Goal: Information Seeking & Learning: Learn about a topic

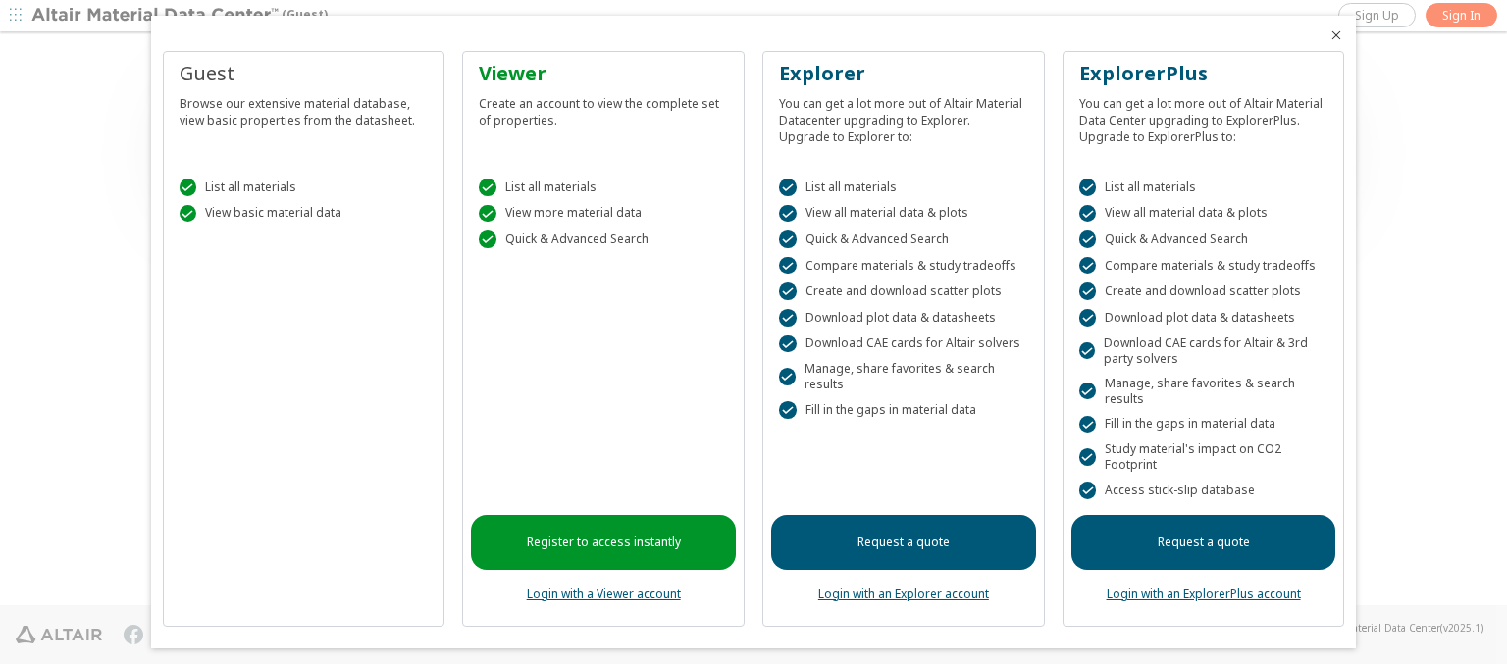
click at [1328, 35] on icon "Close" at bounding box center [1336, 35] width 16 height 16
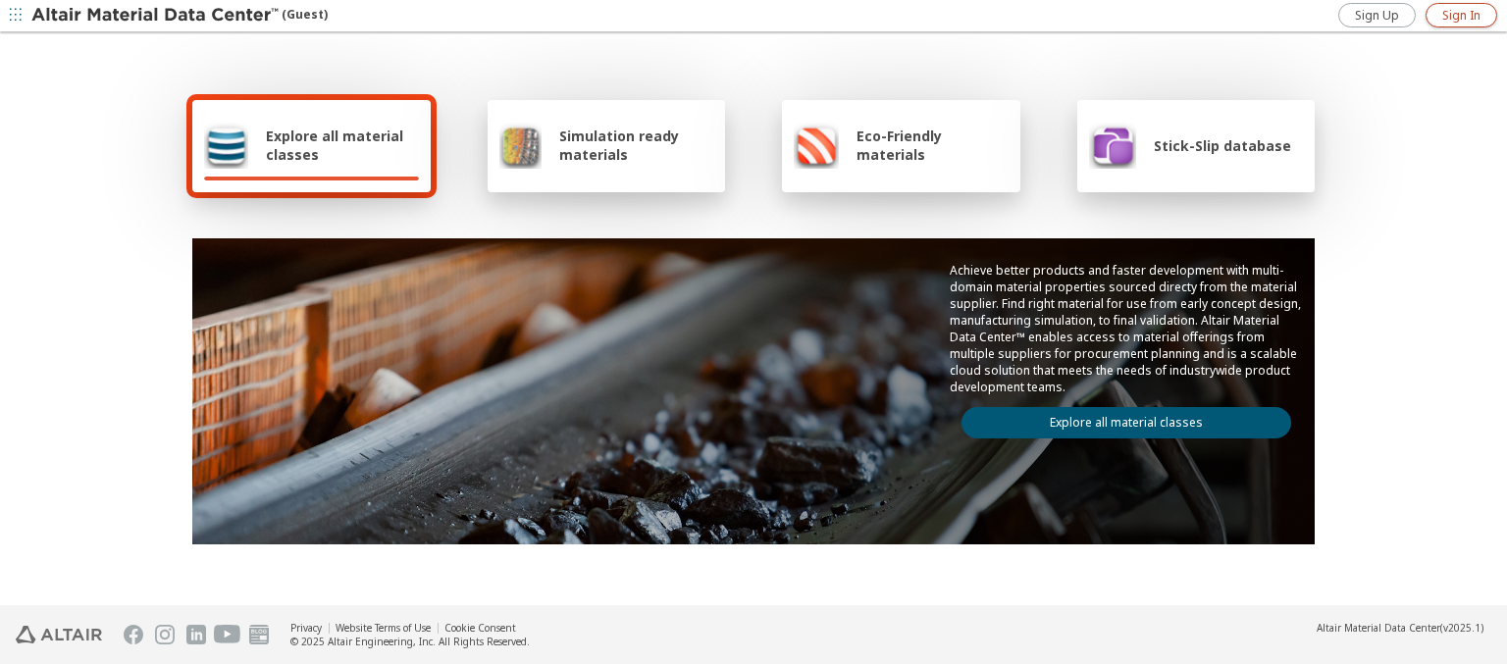
click at [1461, 15] on span "Sign In" at bounding box center [1461, 16] width 38 height 16
click at [156, 16] on img at bounding box center [156, 16] width 250 height 20
click at [335, 145] on span "Explore all material classes" at bounding box center [342, 145] width 153 height 37
click at [1118, 418] on link "Explore all material classes" at bounding box center [1126, 422] width 330 height 31
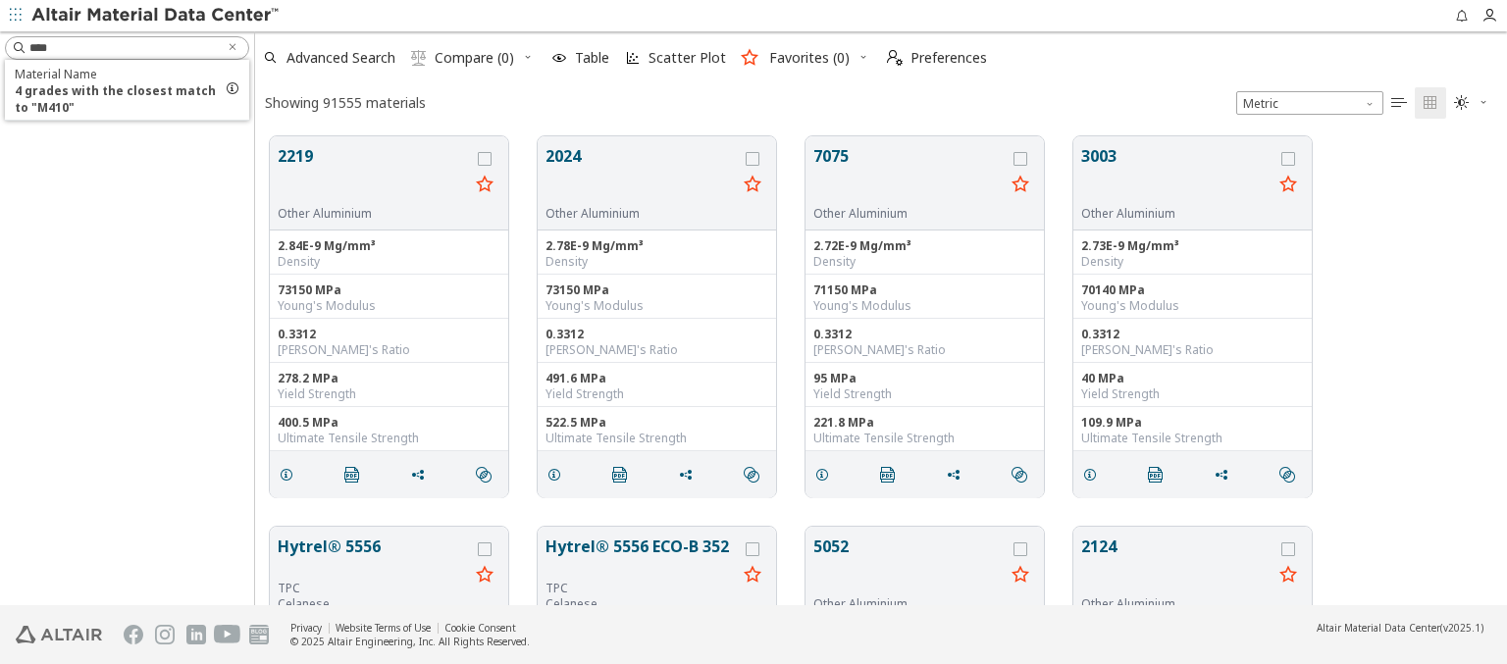
scroll to position [469, 1236]
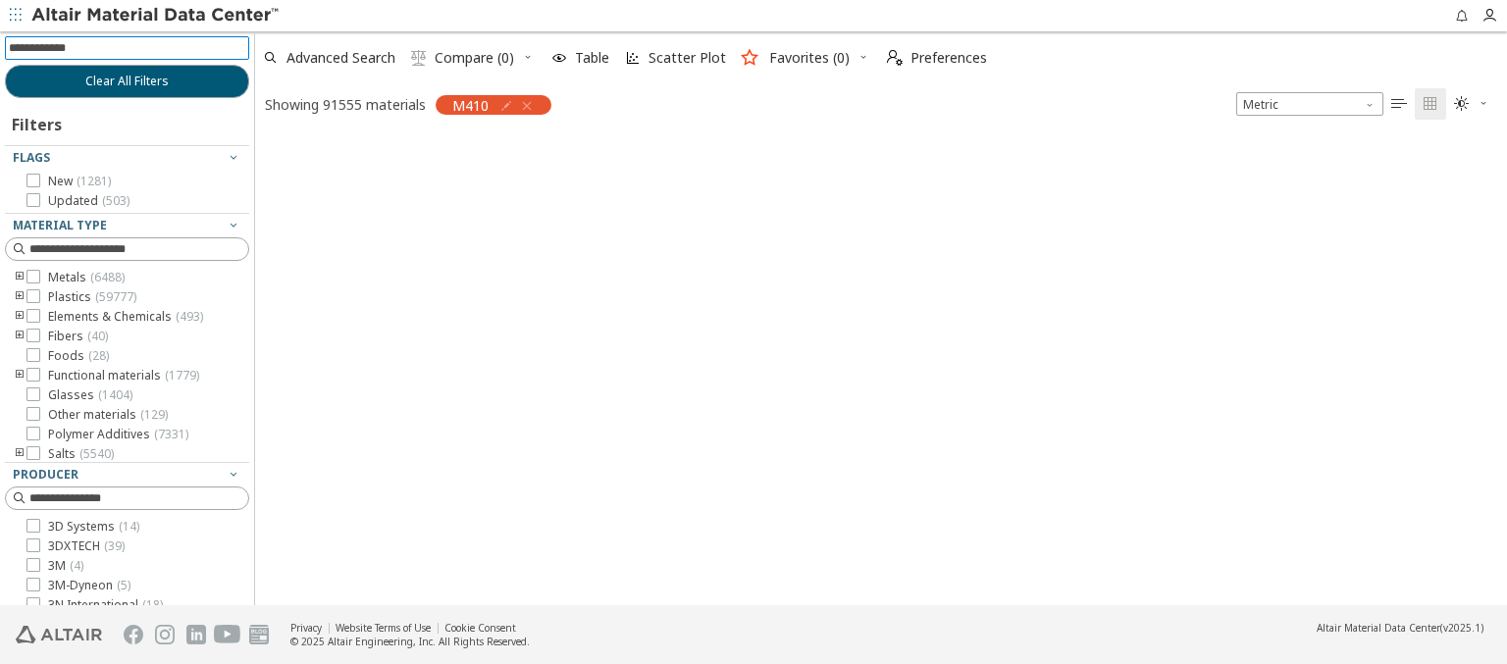
scroll to position [466, 1236]
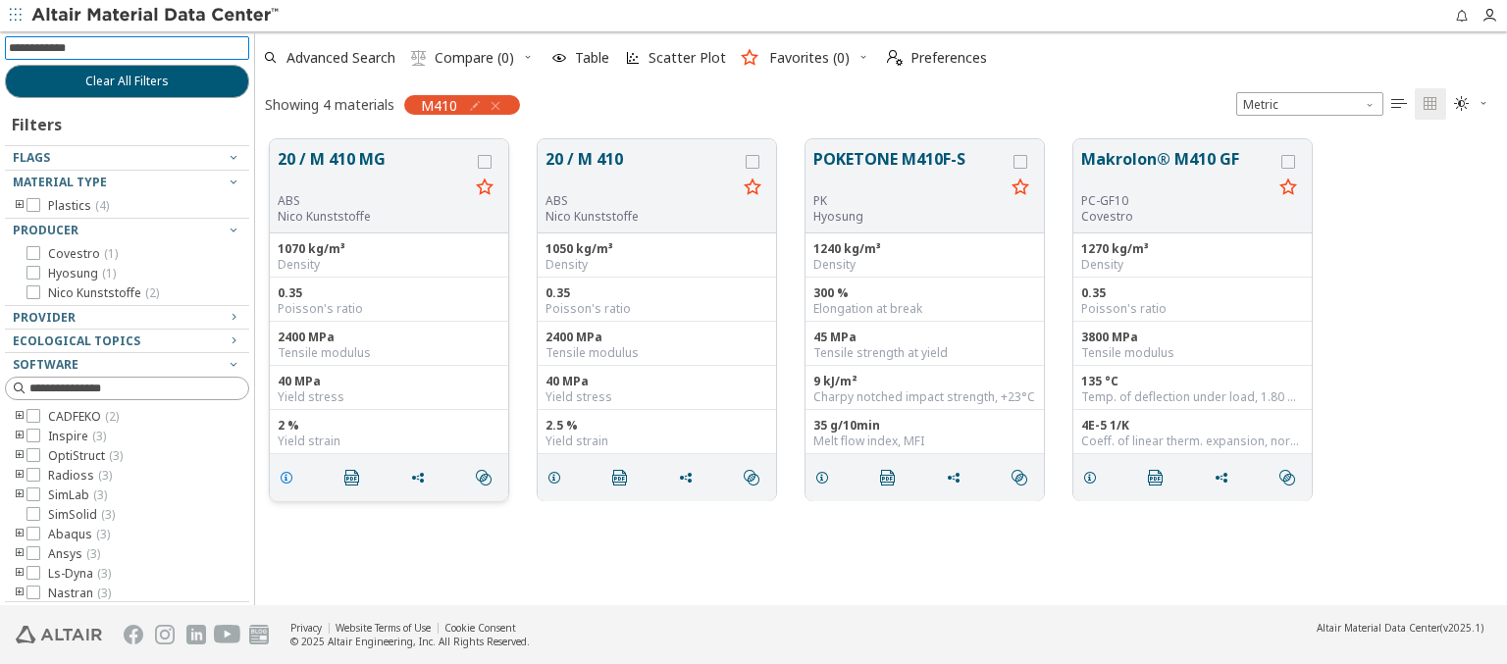
click at [289, 476] on icon "grid" at bounding box center [287, 478] width 16 height 16
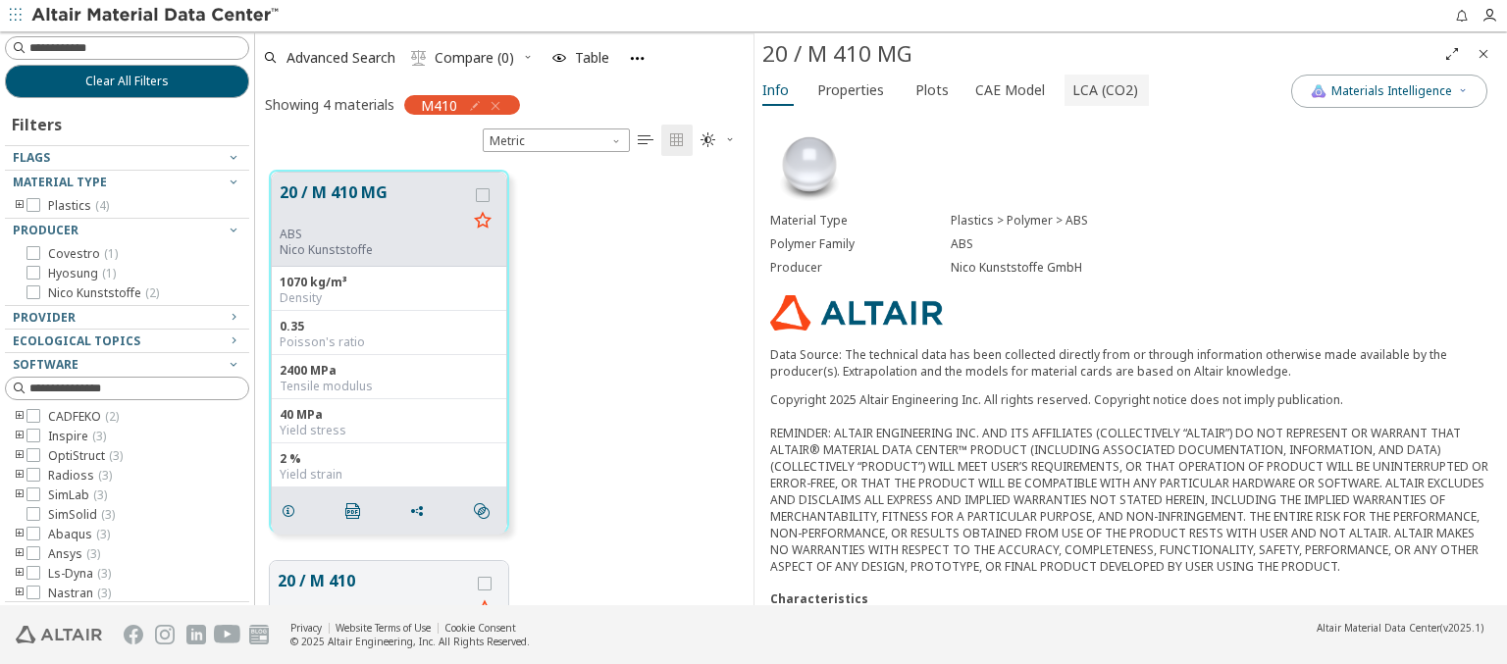
click at [1094, 89] on span "LCA (CO2)" at bounding box center [1105, 90] width 66 height 31
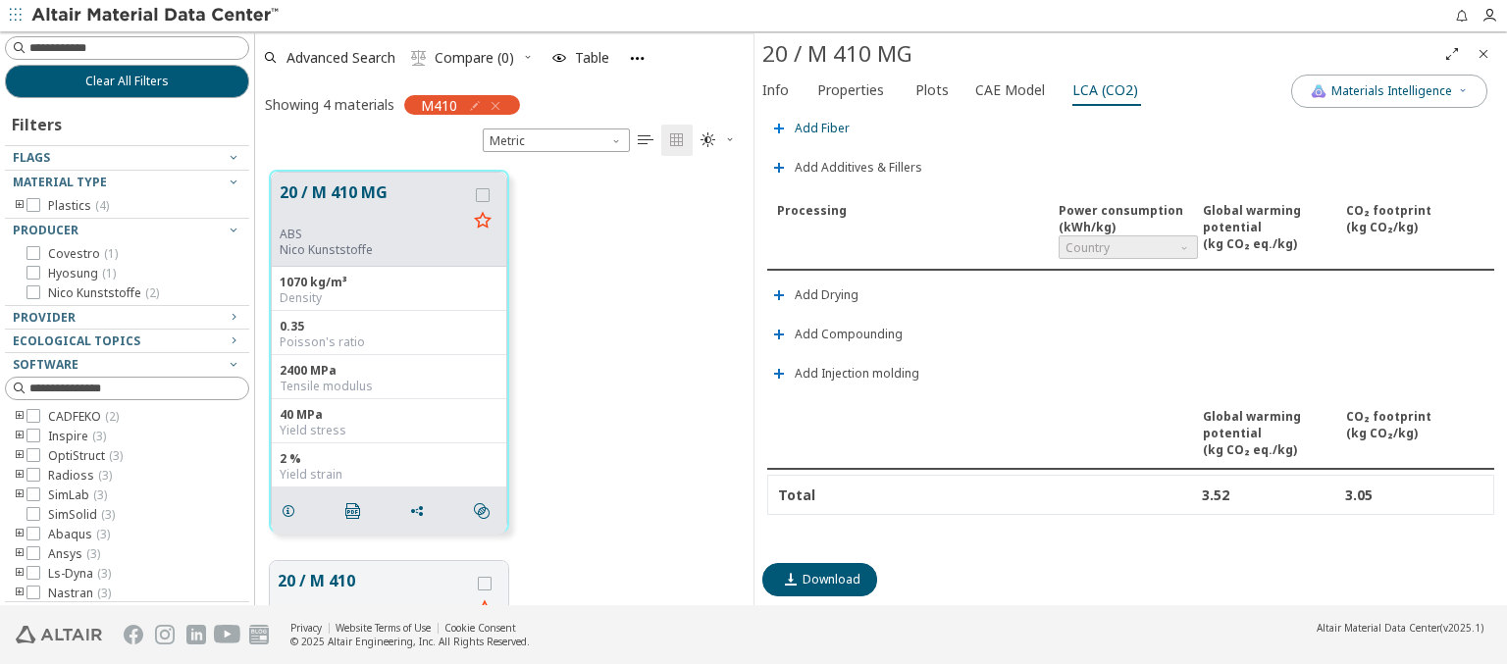
click at [820, 124] on span "Add Fiber" at bounding box center [822, 129] width 55 height 12
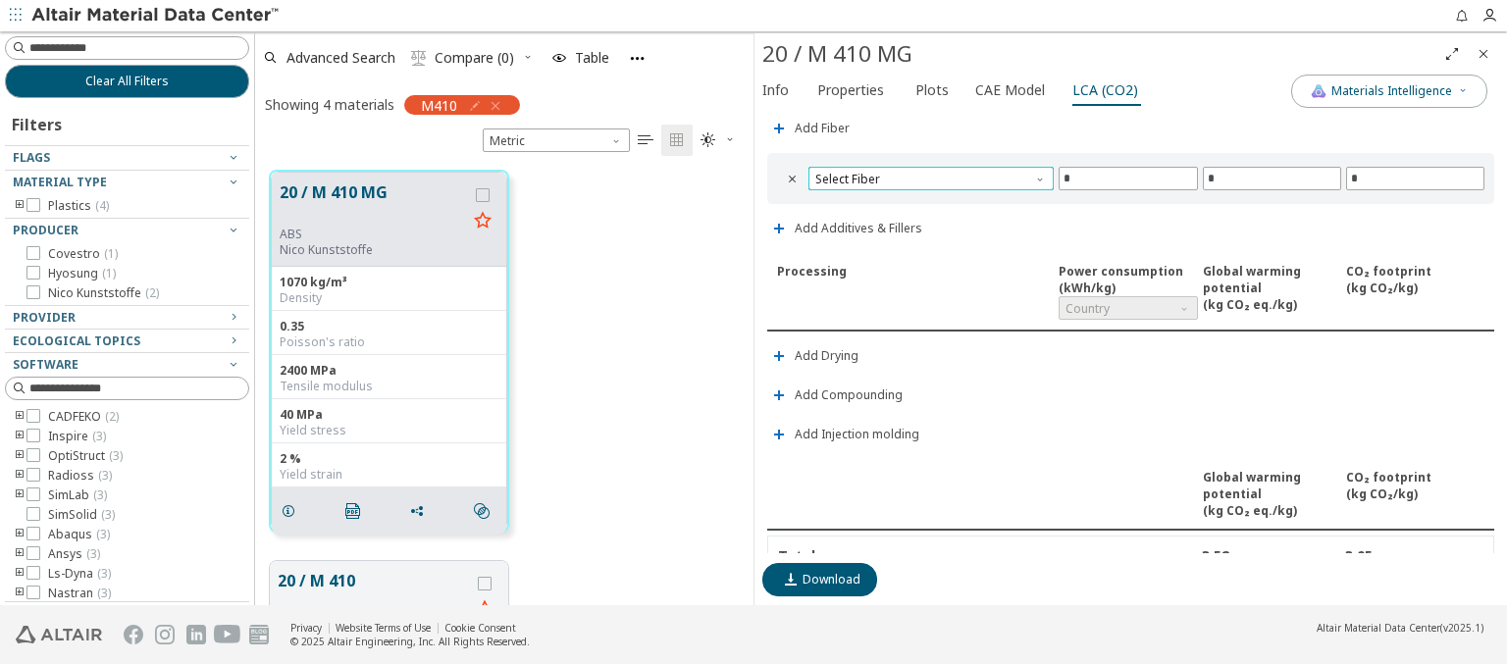
click at [928, 174] on span "Select Fiber" at bounding box center [930, 179] width 245 height 24
click at [927, 197] on span "Carbon fiber" at bounding box center [928, 199] width 224 height 14
click at [928, 174] on span "Carbon fiber" at bounding box center [930, 179] width 245 height 24
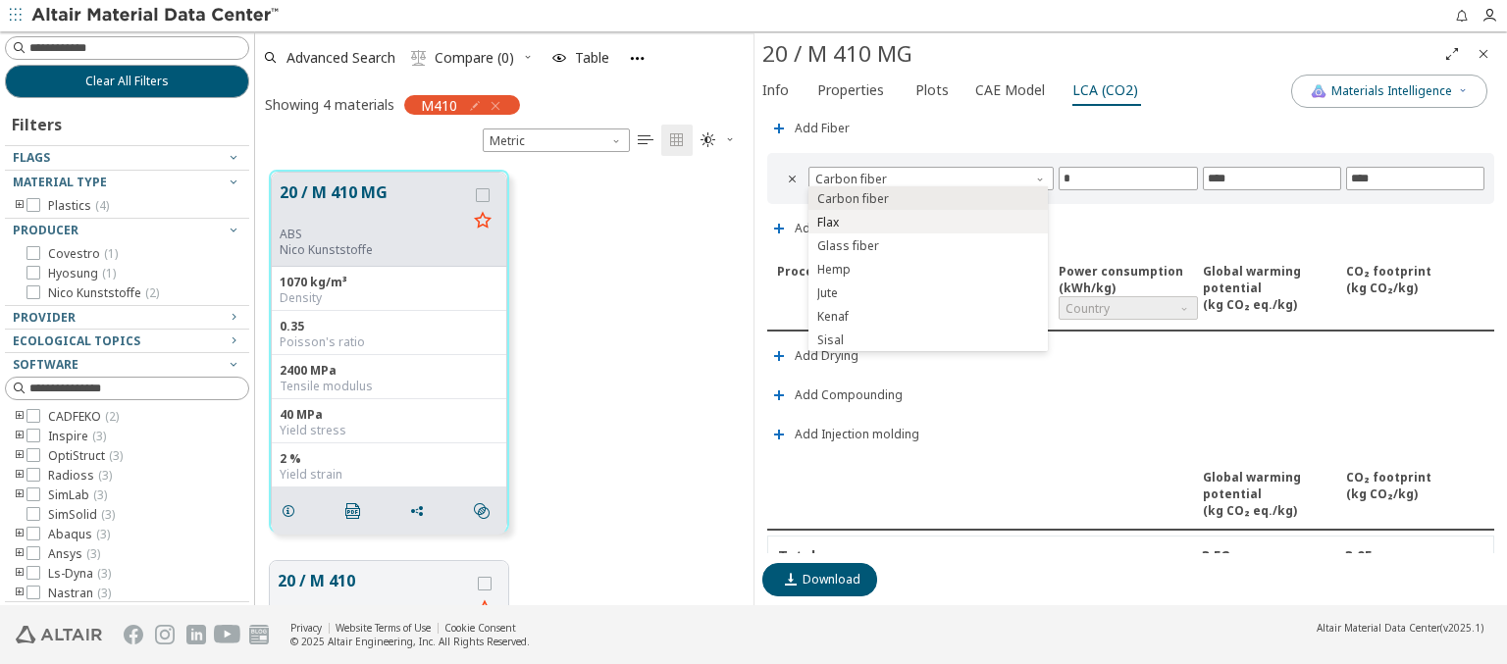
click at [927, 221] on span "Flax" at bounding box center [928, 223] width 224 height 14
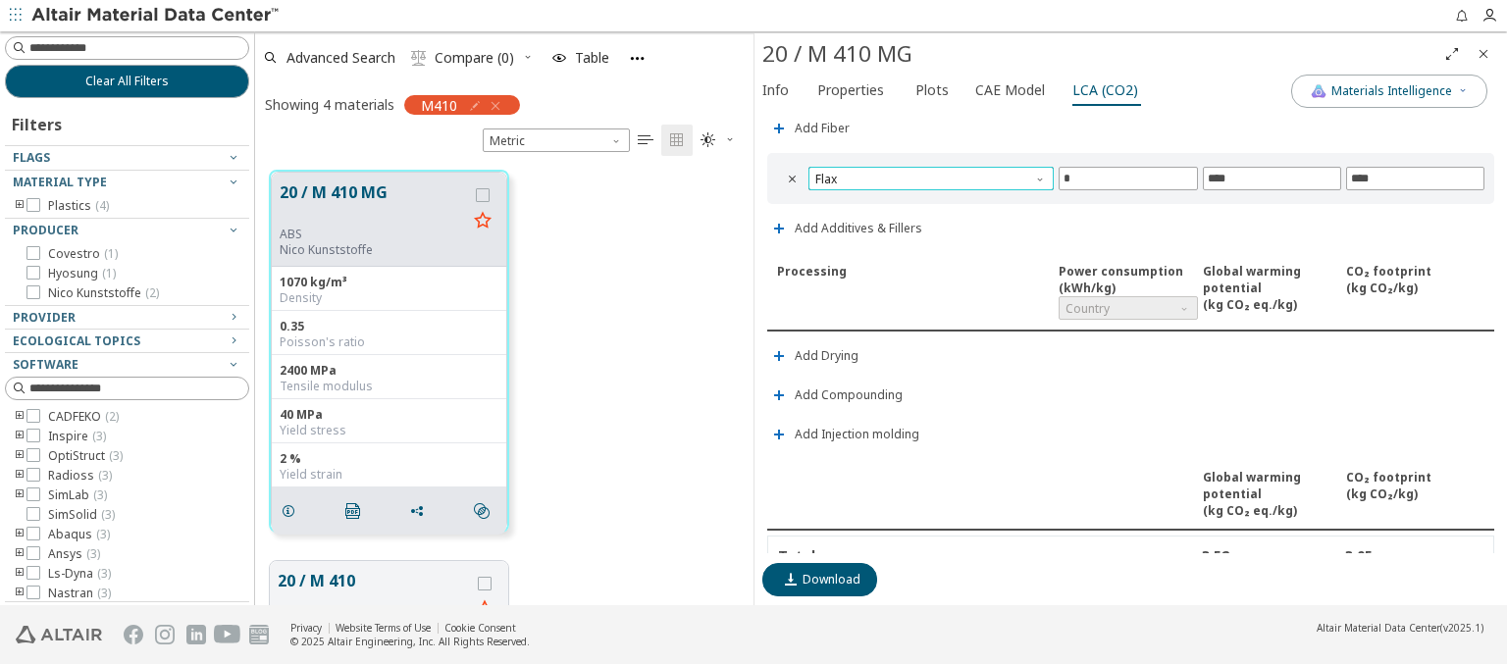
click at [928, 174] on span "Flax" at bounding box center [930, 179] width 245 height 24
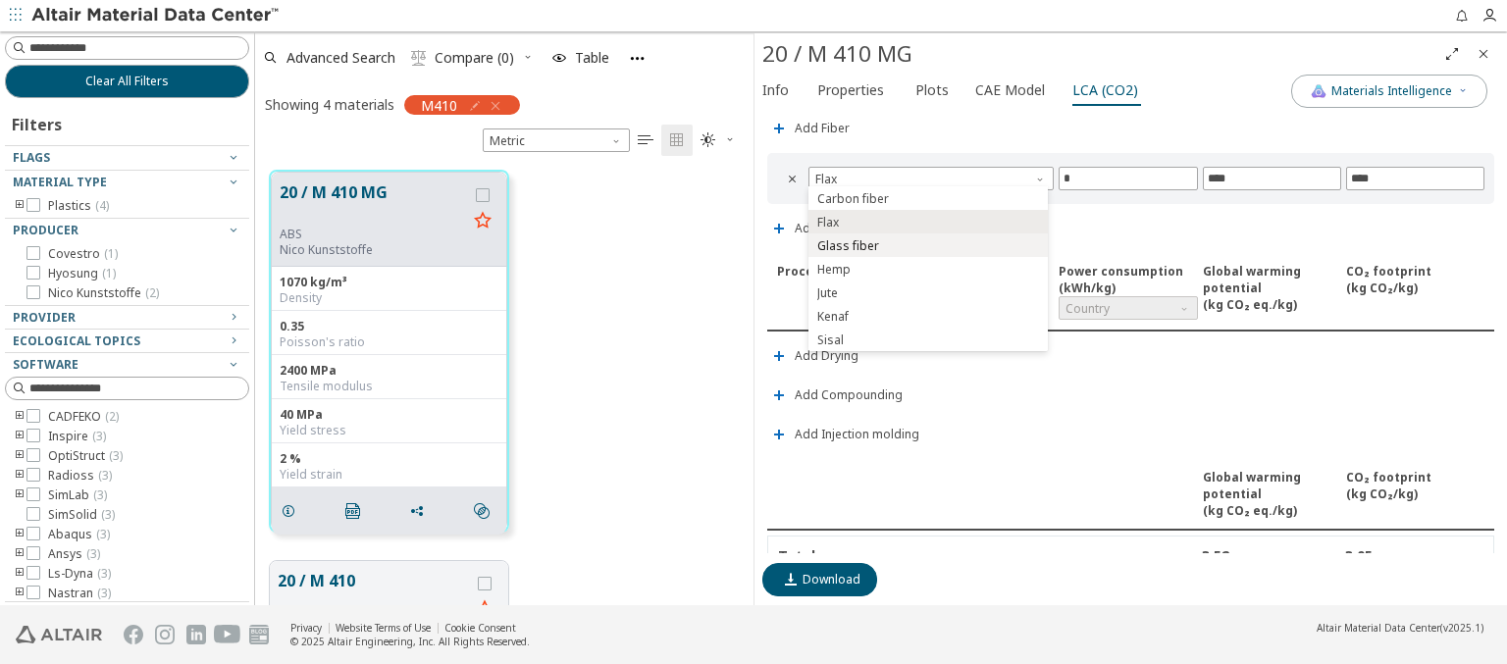
click at [927, 244] on span "Glass fiber" at bounding box center [928, 246] width 224 height 14
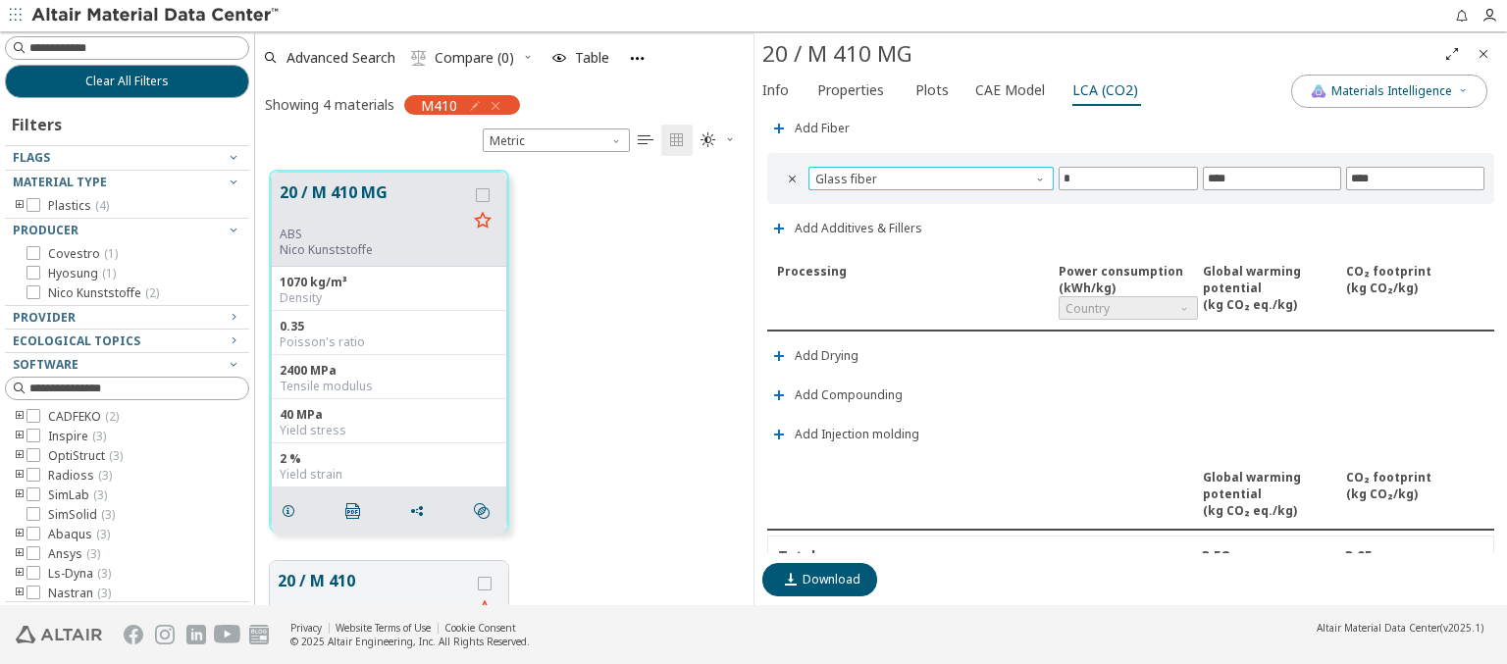
click at [928, 174] on span "Glass fiber" at bounding box center [930, 179] width 245 height 24
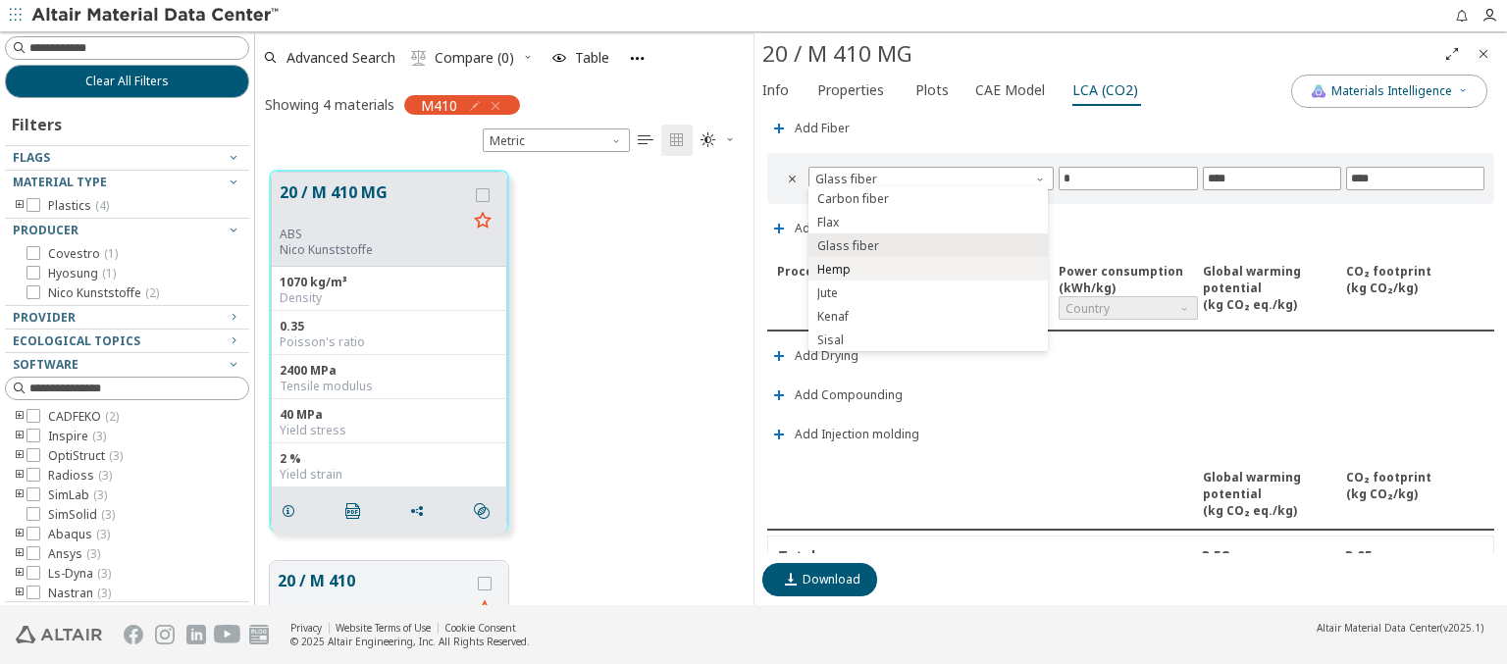
click at [927, 268] on span "Hemp" at bounding box center [928, 270] width 224 height 14
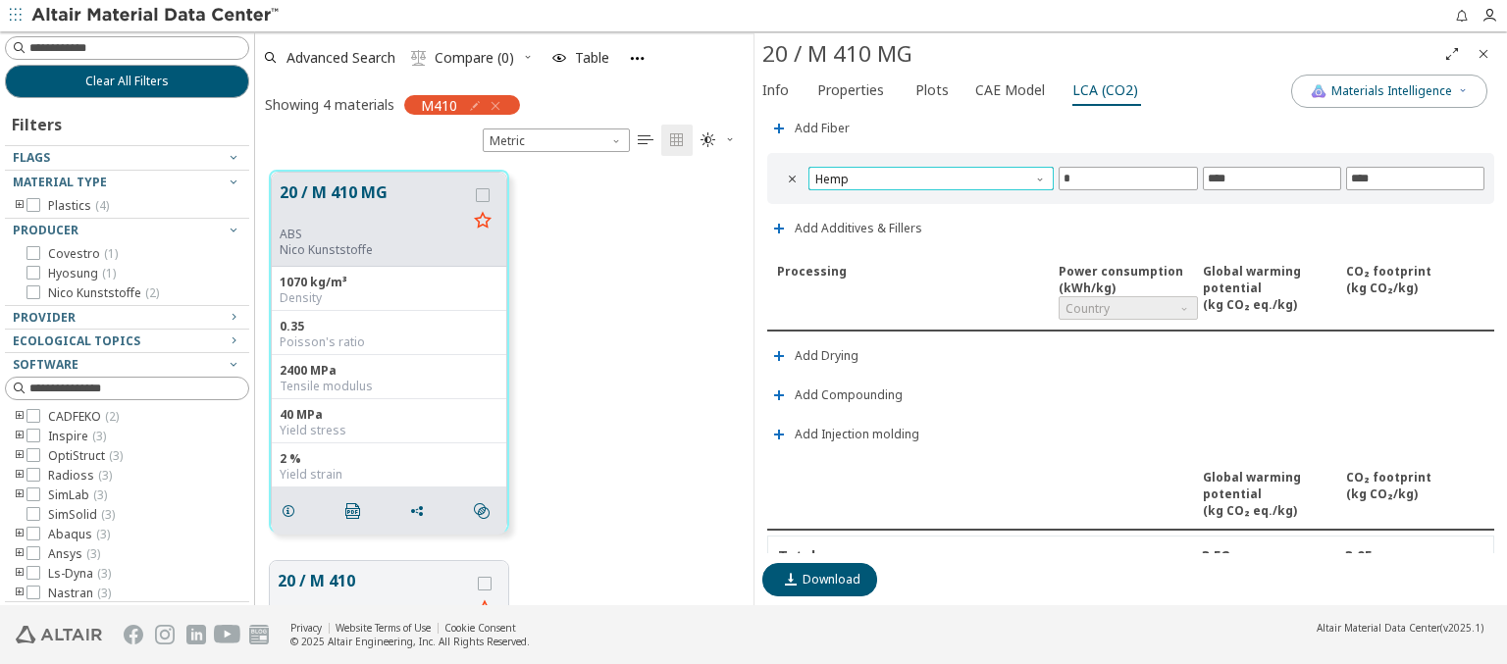
click at [928, 174] on span "Hemp" at bounding box center [930, 179] width 245 height 24
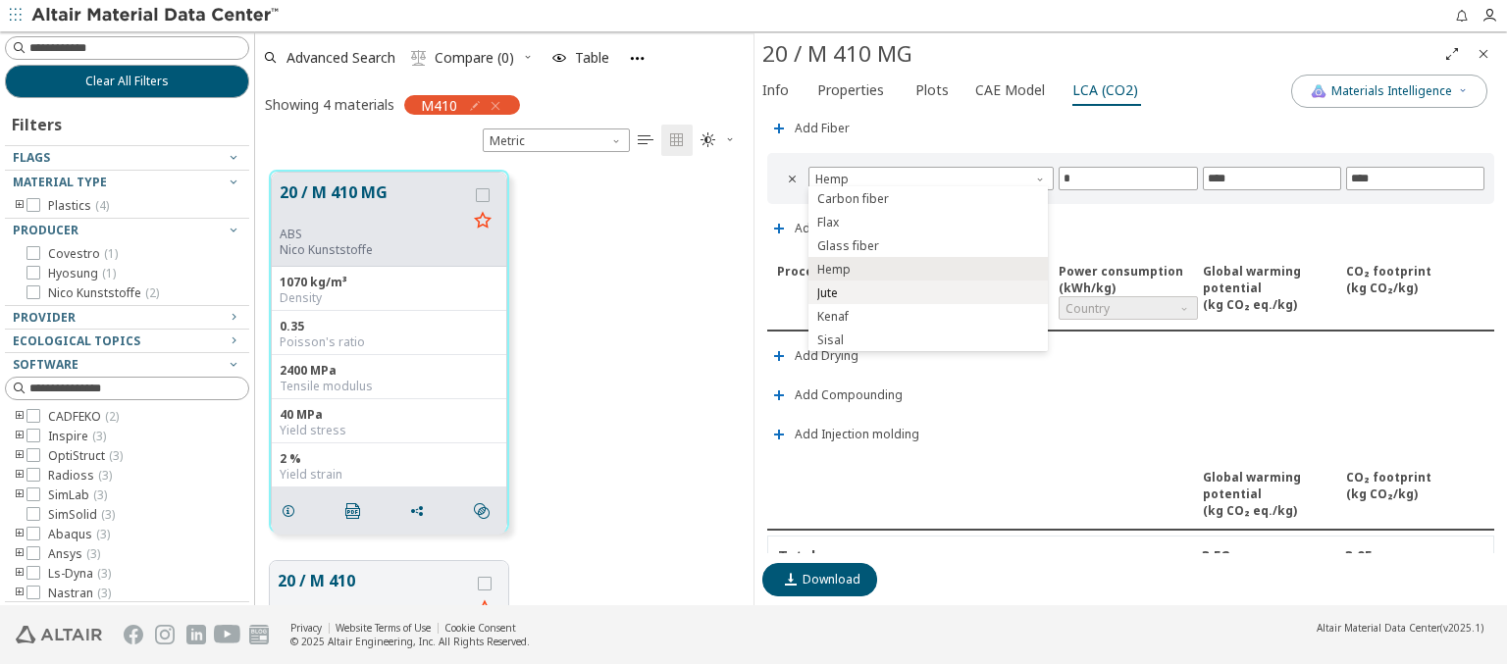
click at [927, 291] on span "Jute" at bounding box center [928, 293] width 224 height 14
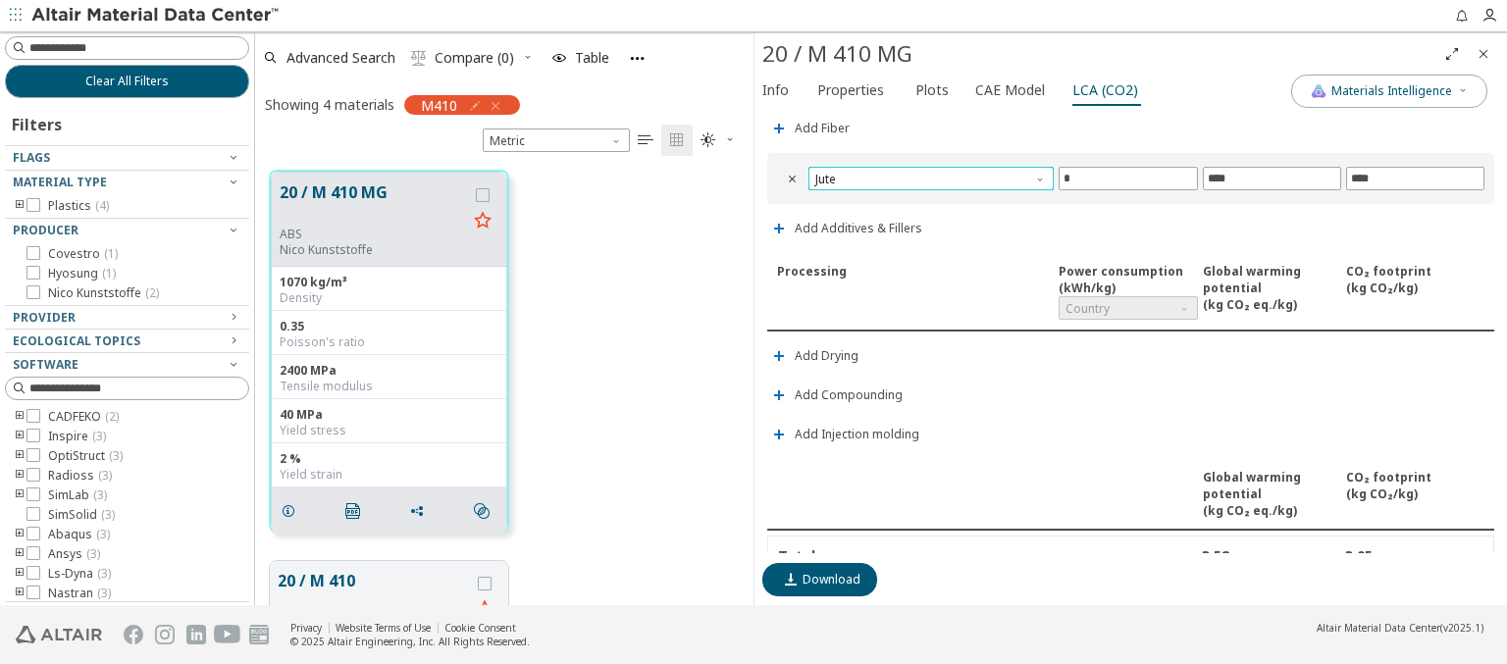
click at [928, 174] on span "Jute" at bounding box center [930, 179] width 245 height 24
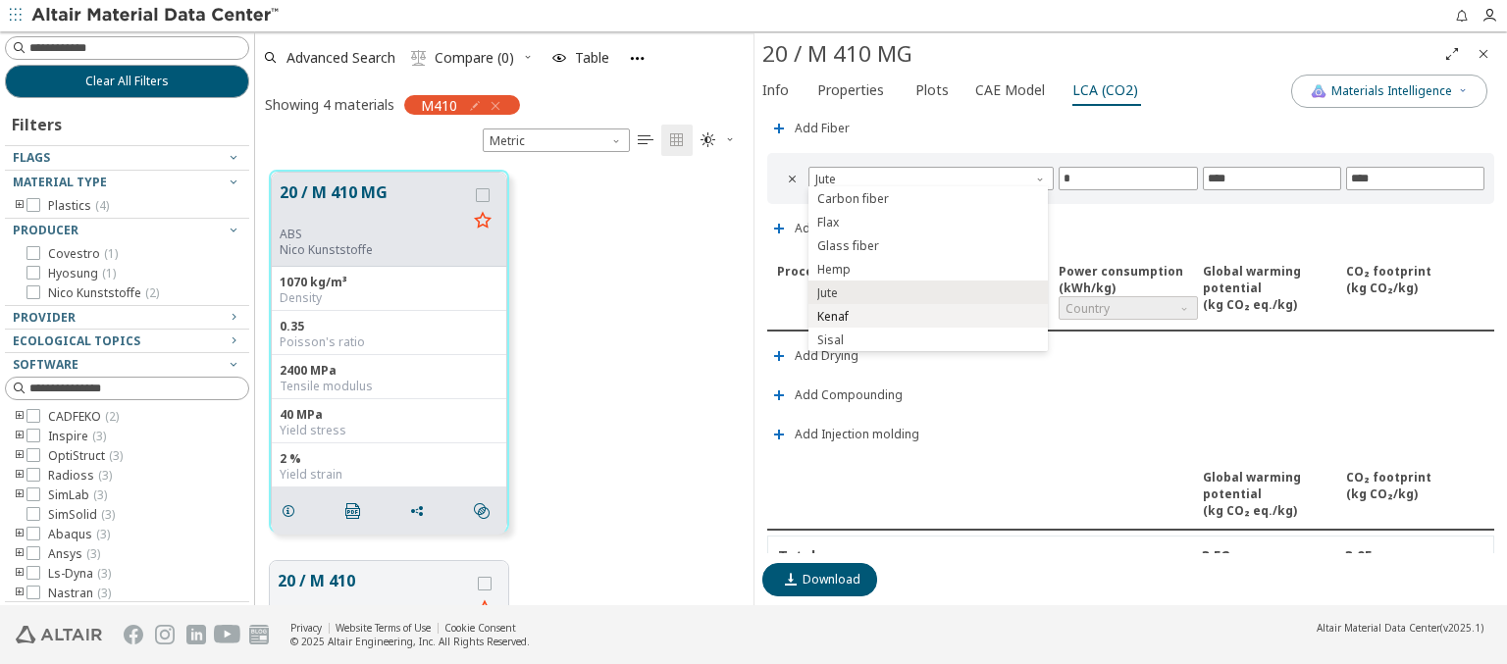
click at [927, 315] on span "Kenaf" at bounding box center [928, 317] width 224 height 14
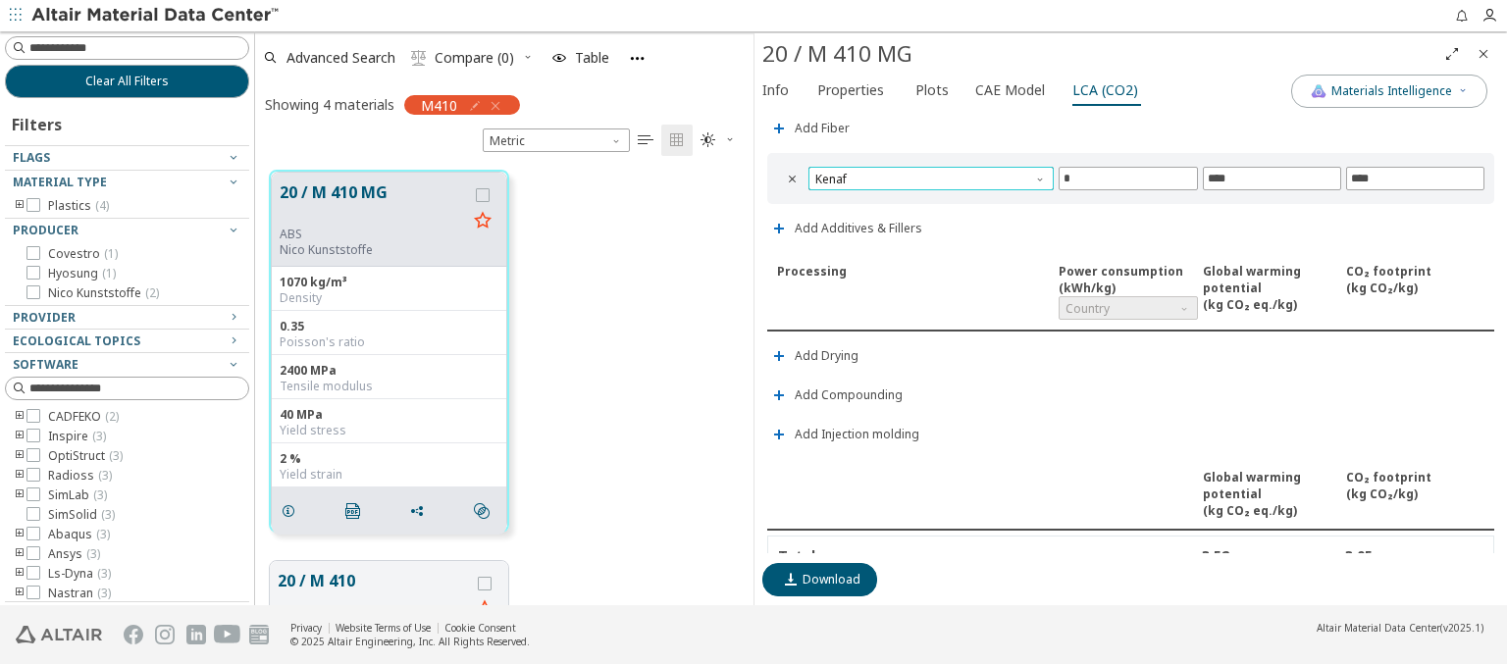
click at [928, 174] on span "Kenaf" at bounding box center [930, 179] width 245 height 24
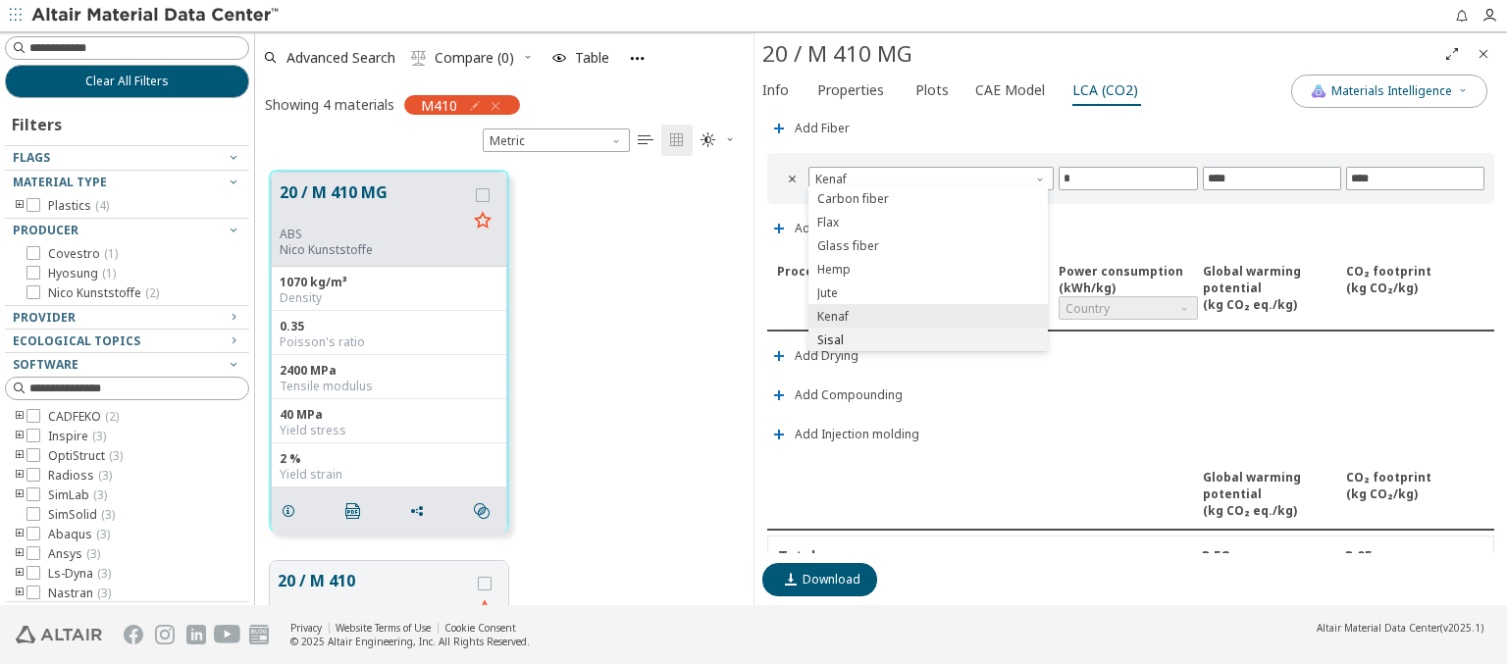
click at [927, 338] on span "Sisal" at bounding box center [928, 341] width 224 height 14
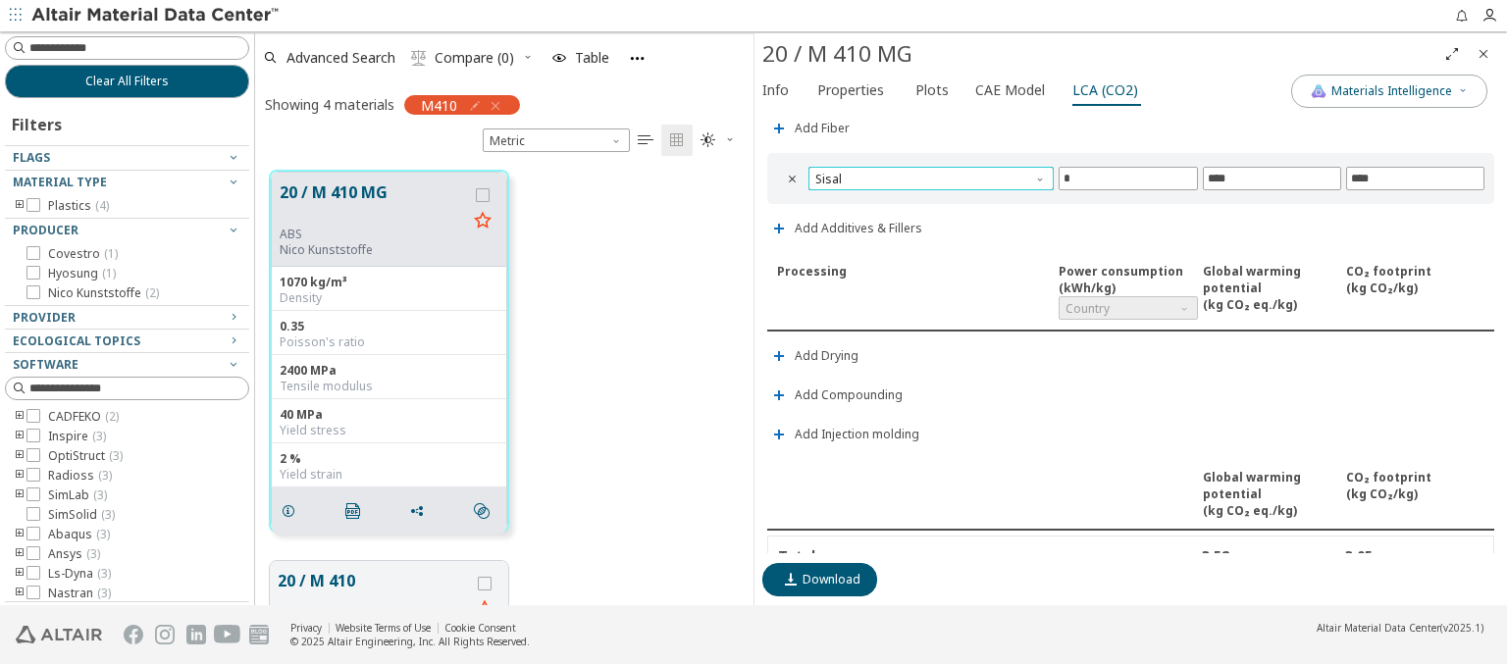
click at [928, 174] on span "Sisal" at bounding box center [930, 179] width 245 height 24
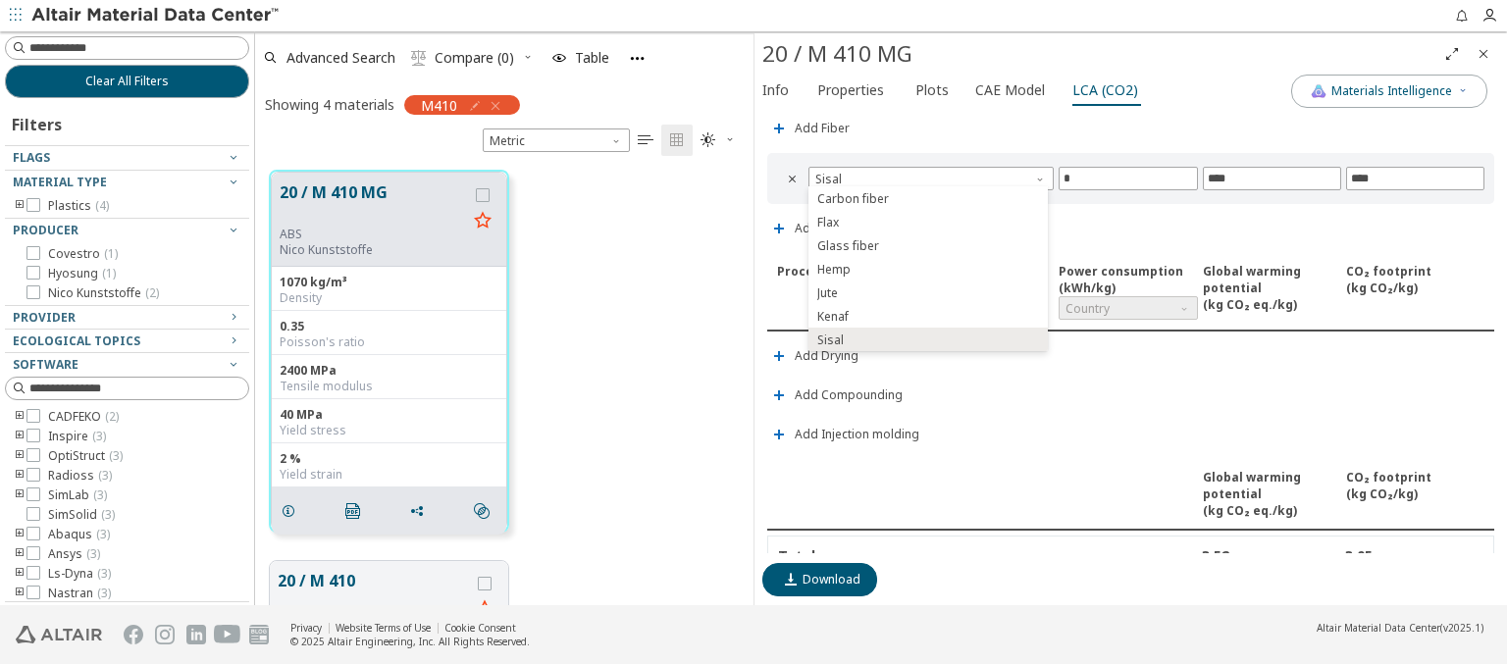
click at [1483, 53] on icon "Close" at bounding box center [1483, 54] width 16 height 16
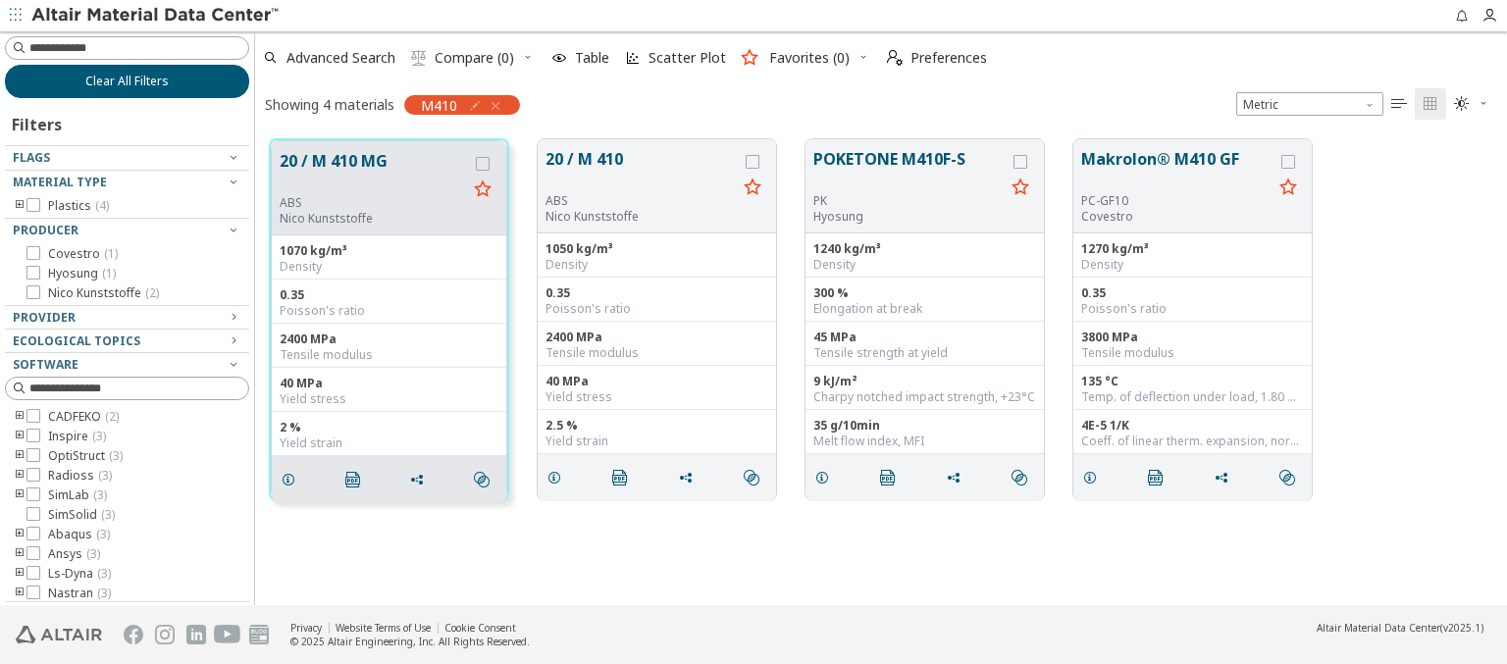
click at [120, 80] on span "Clear All Filters" at bounding box center [126, 82] width 83 height 16
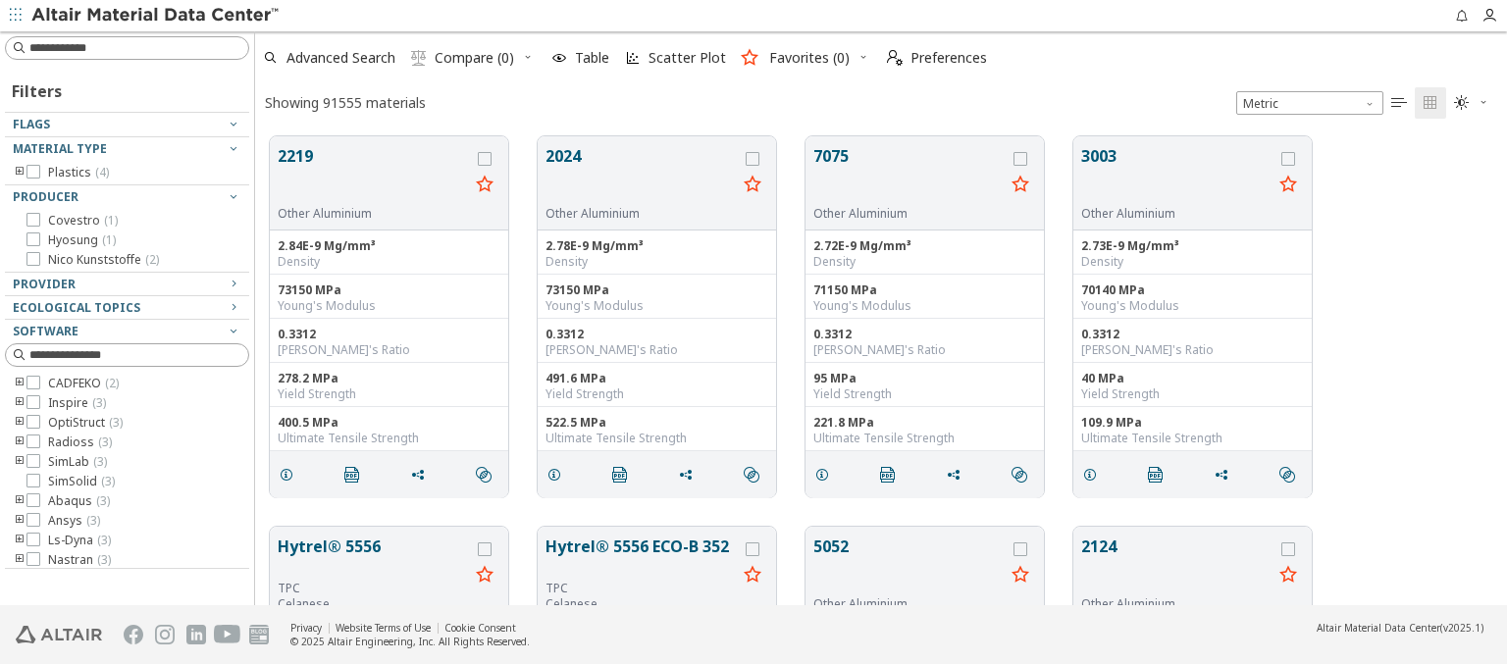
scroll to position [469, 1236]
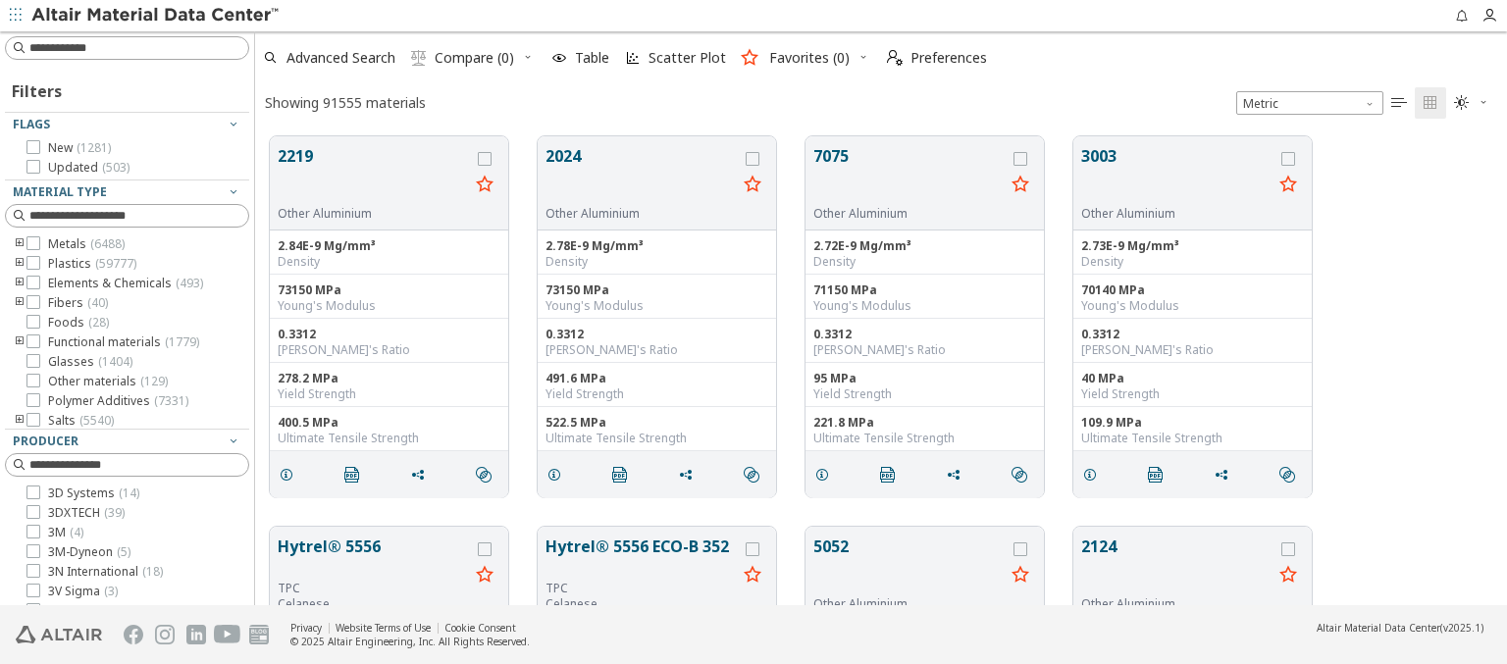
click at [156, 16] on img at bounding box center [156, 16] width 250 height 20
